Goal: Information Seeking & Learning: Check status

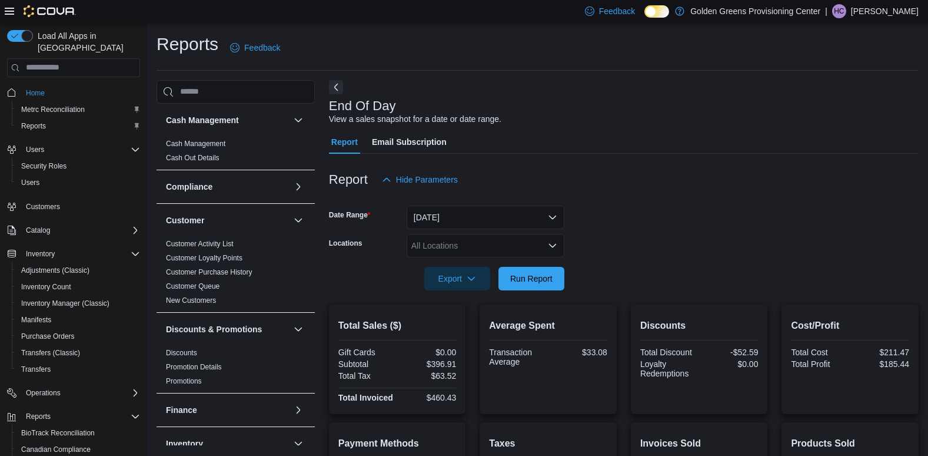
scroll to position [94, 0]
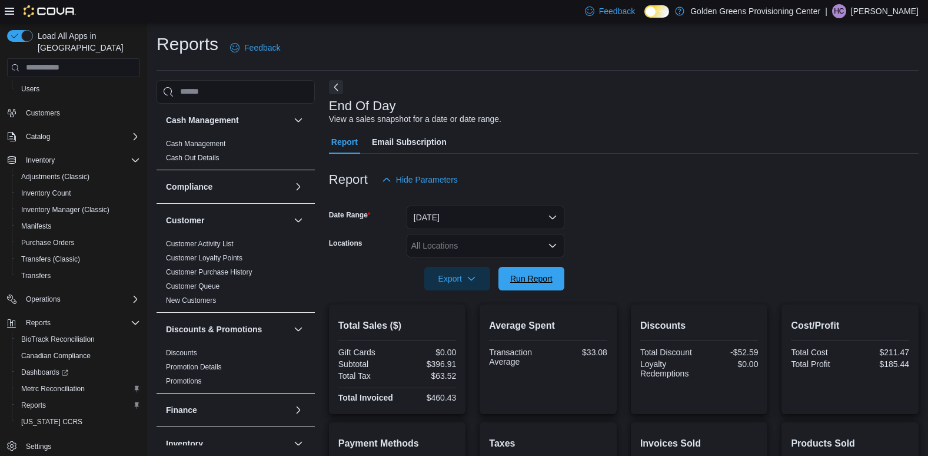
drag, startPoint x: 518, startPoint y: 273, endPoint x: 682, endPoint y: 372, distance: 191.2
click at [518, 273] on span "Run Report" at bounding box center [531, 278] width 42 height 12
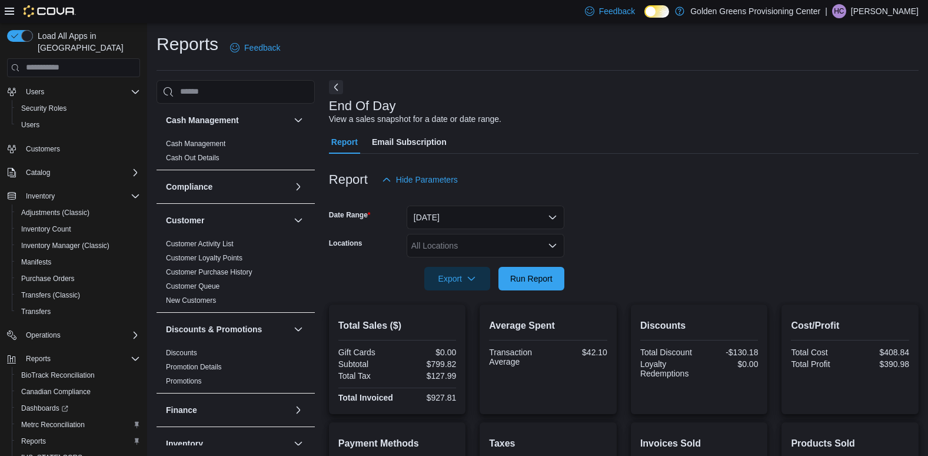
scroll to position [0, 0]
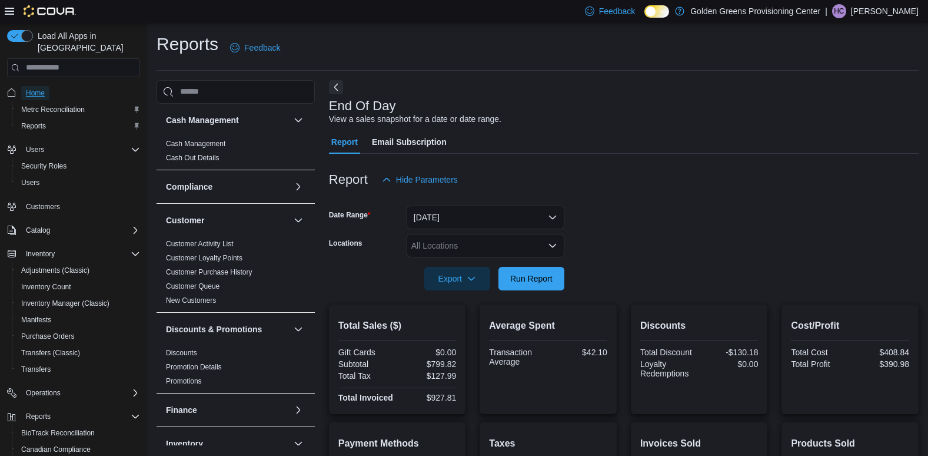
click at [42, 88] on span "Home" at bounding box center [35, 92] width 19 height 9
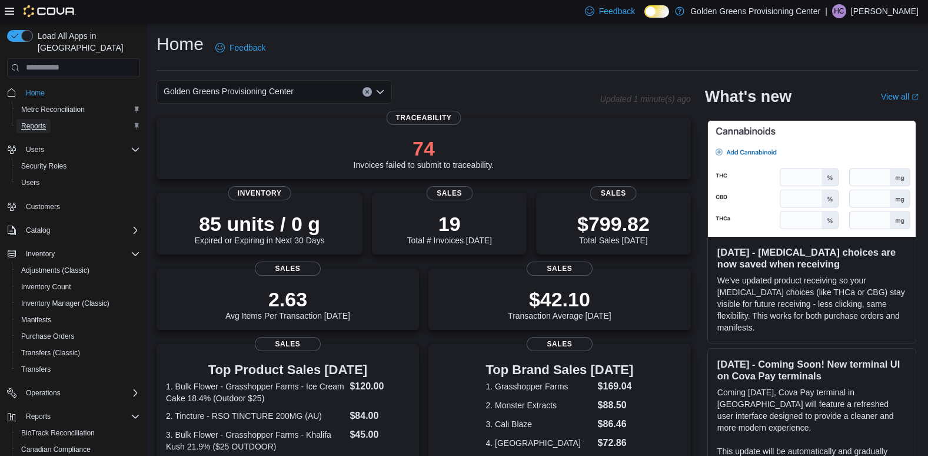
click at [28, 121] on span "Reports" at bounding box center [33, 125] width 25 height 9
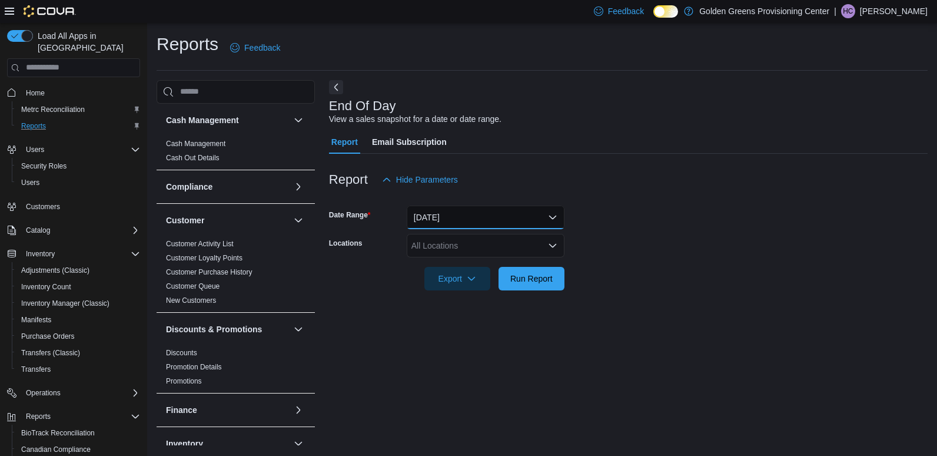
click at [454, 215] on button "[DATE]" at bounding box center [486, 217] width 158 height 24
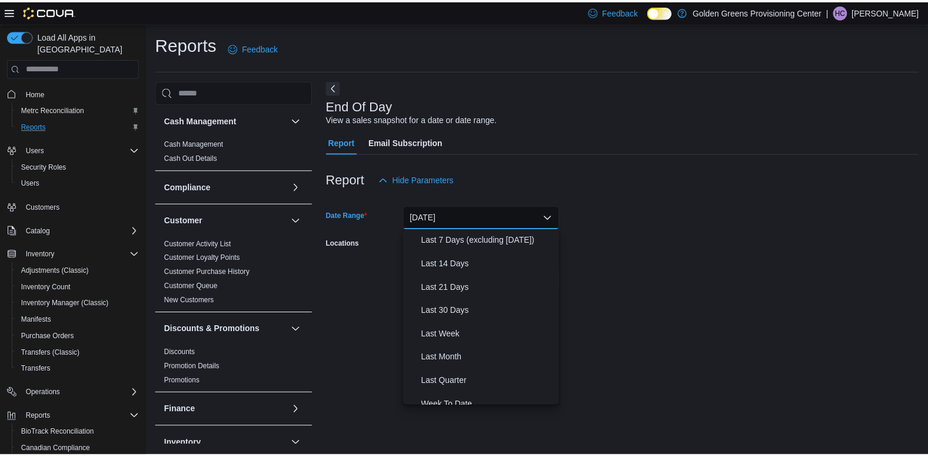
scroll to position [177, 0]
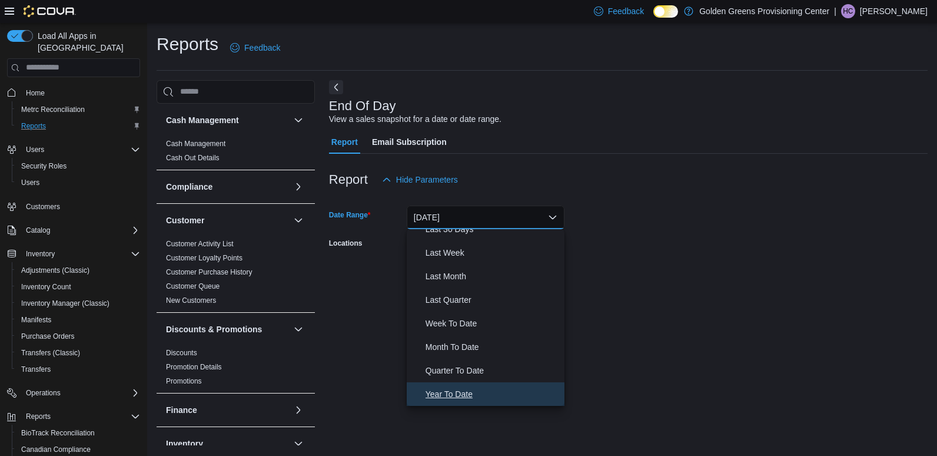
click at [481, 391] on span "Year To Date" at bounding box center [493, 394] width 134 height 14
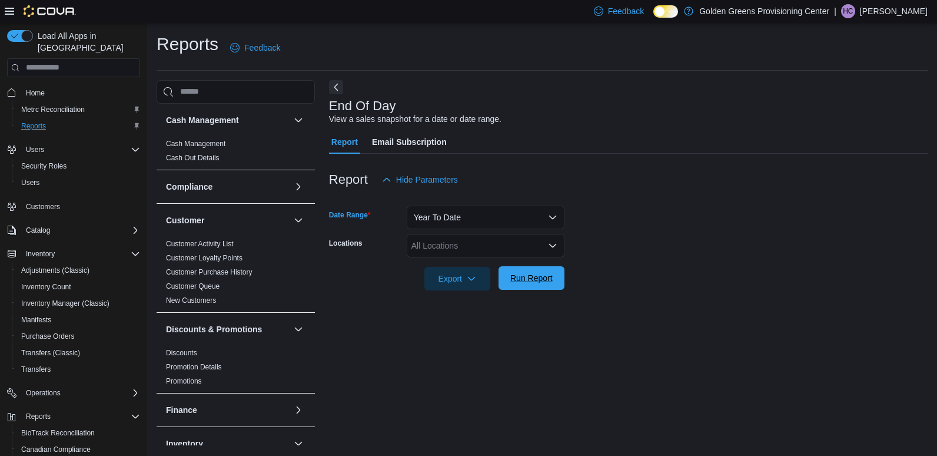
click at [529, 284] on span "Run Report" at bounding box center [532, 278] width 52 height 24
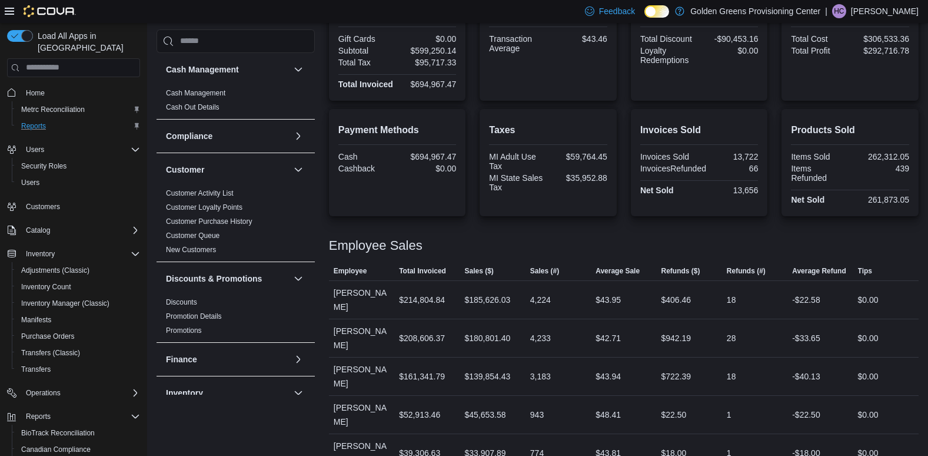
scroll to position [331, 0]
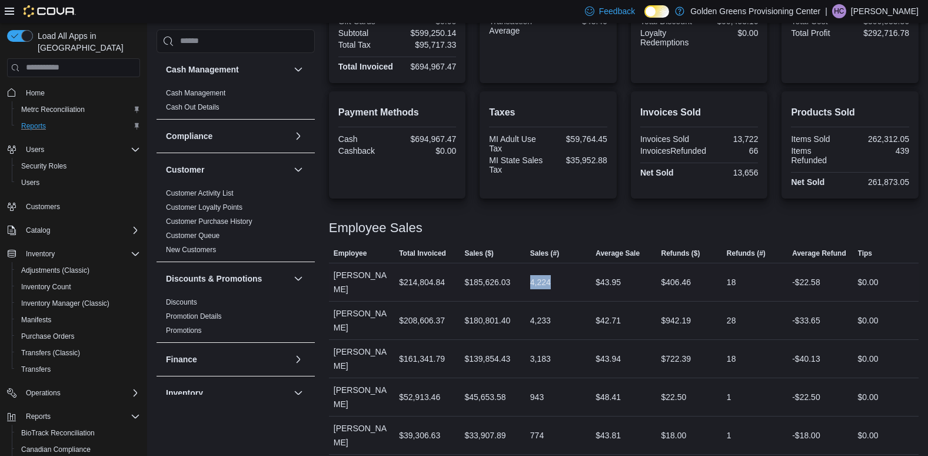
drag, startPoint x: 553, startPoint y: 281, endPoint x: 531, endPoint y: 280, distance: 21.8
click at [531, 280] on div "4,224" at bounding box center [558, 282] width 65 height 24
drag, startPoint x: 531, startPoint y: 280, endPoint x: 637, endPoint y: 279, distance: 105.9
click at [637, 279] on div "$43.95" at bounding box center [623, 282] width 65 height 24
drag, startPoint x: 397, startPoint y: 281, endPoint x: 577, endPoint y: 287, distance: 180.8
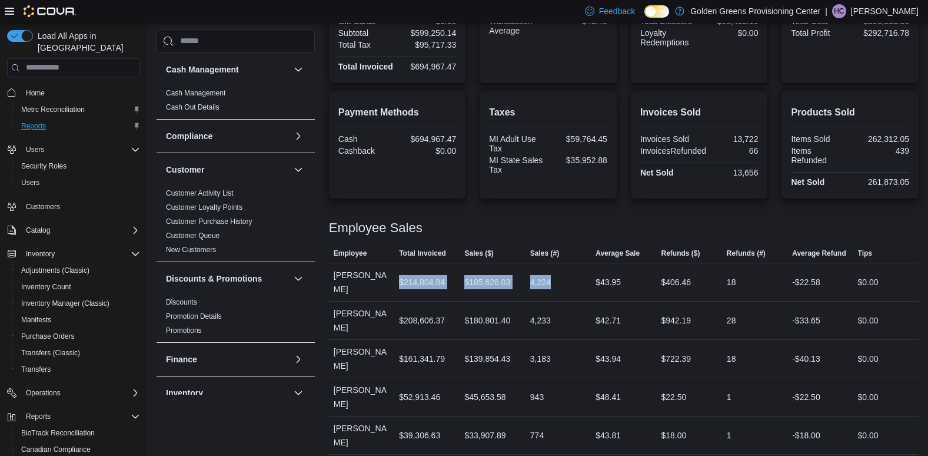
click at [577, 287] on tr "Employee [PERSON_NAME] Total Invoiced $214,804.84 Sales ($) $185,626.03 Sales (…" at bounding box center [624, 281] width 590 height 38
drag, startPoint x: 577, startPoint y: 287, endPoint x: 587, endPoint y: 285, distance: 10.1
click at [587, 285] on div "4,224" at bounding box center [558, 282] width 65 height 24
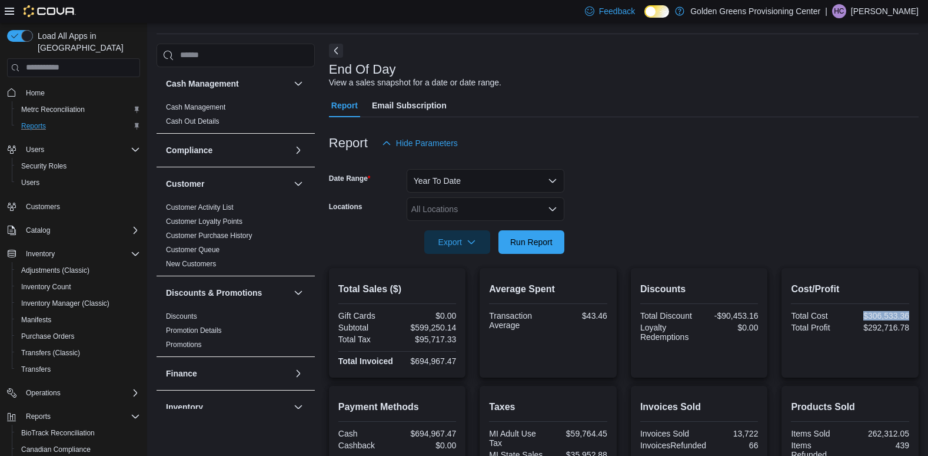
drag, startPoint x: 920, startPoint y: 315, endPoint x: 846, endPoint y: 313, distance: 74.2
click at [846, 313] on div "Cost/Profit Total Cost $306,533.36 Total Profit $292,716.78" at bounding box center [850, 322] width 137 height 109
drag, startPoint x: 846, startPoint y: 313, endPoint x: 899, endPoint y: 332, distance: 56.4
click at [896, 317] on div "$306,533.36" at bounding box center [881, 315] width 56 height 9
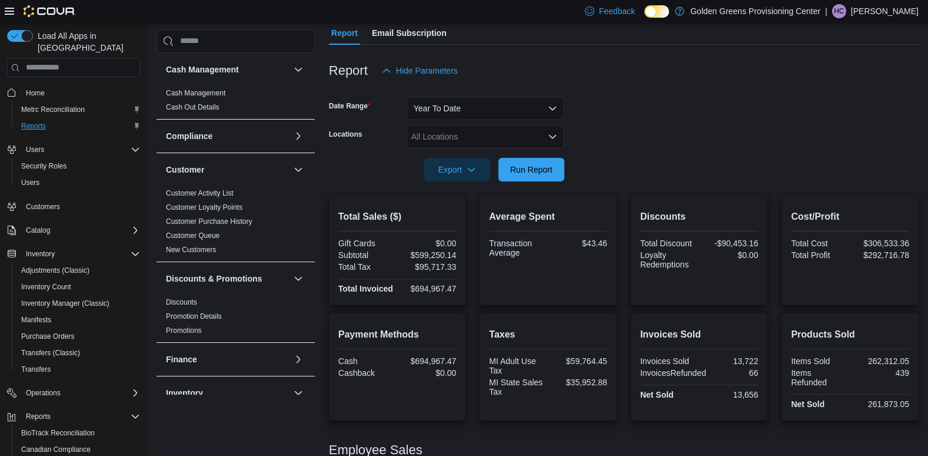
scroll to position [0, 0]
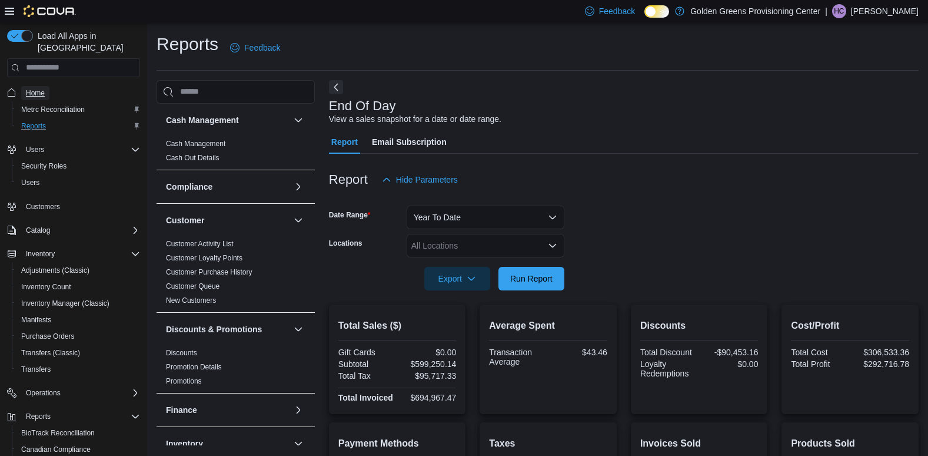
click at [26, 88] on span "Home" at bounding box center [35, 92] width 19 height 9
